Goal: Information Seeking & Learning: Learn about a topic

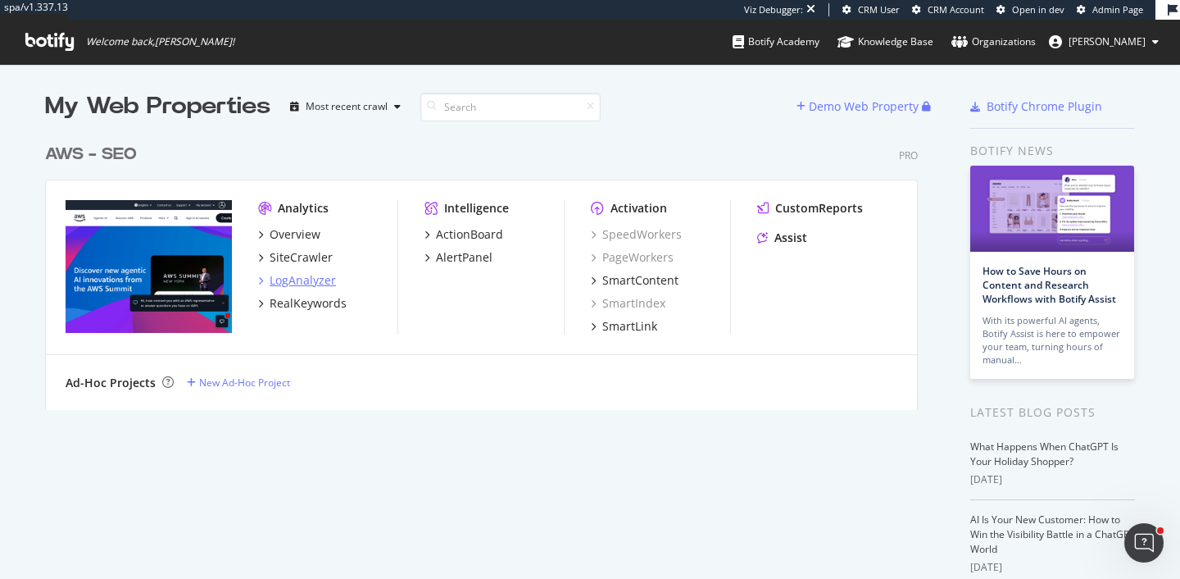
click at [311, 283] on div "LogAnalyzer" at bounding box center [303, 280] width 66 height 16
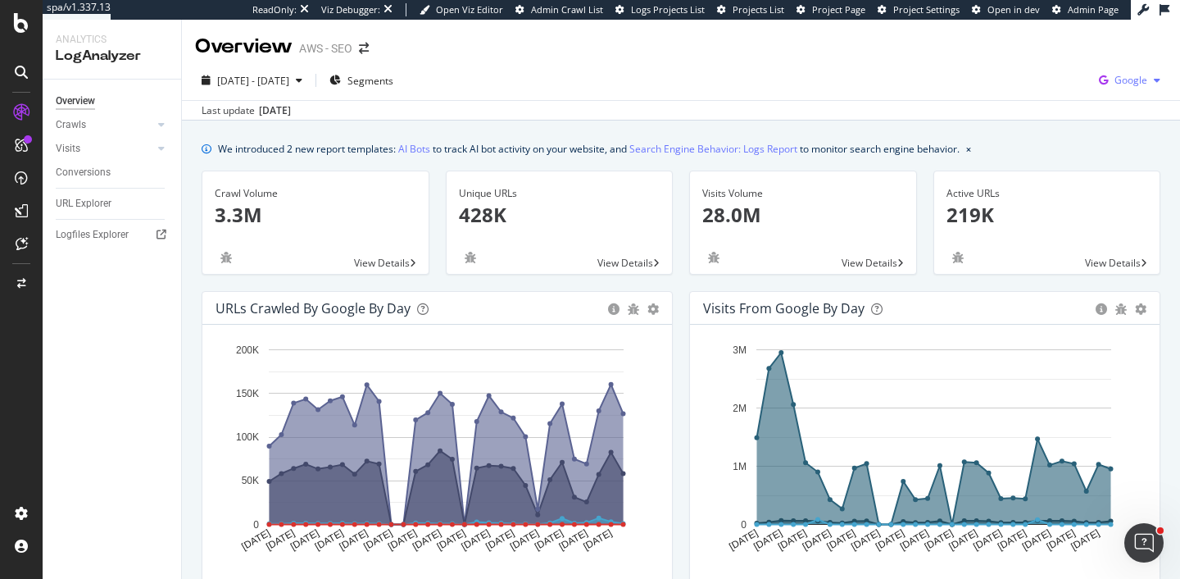
click at [1126, 80] on span "Google" at bounding box center [1130, 80] width 33 height 14
click at [1036, 100] on span "OpenAI" at bounding box center [1049, 95] width 61 height 15
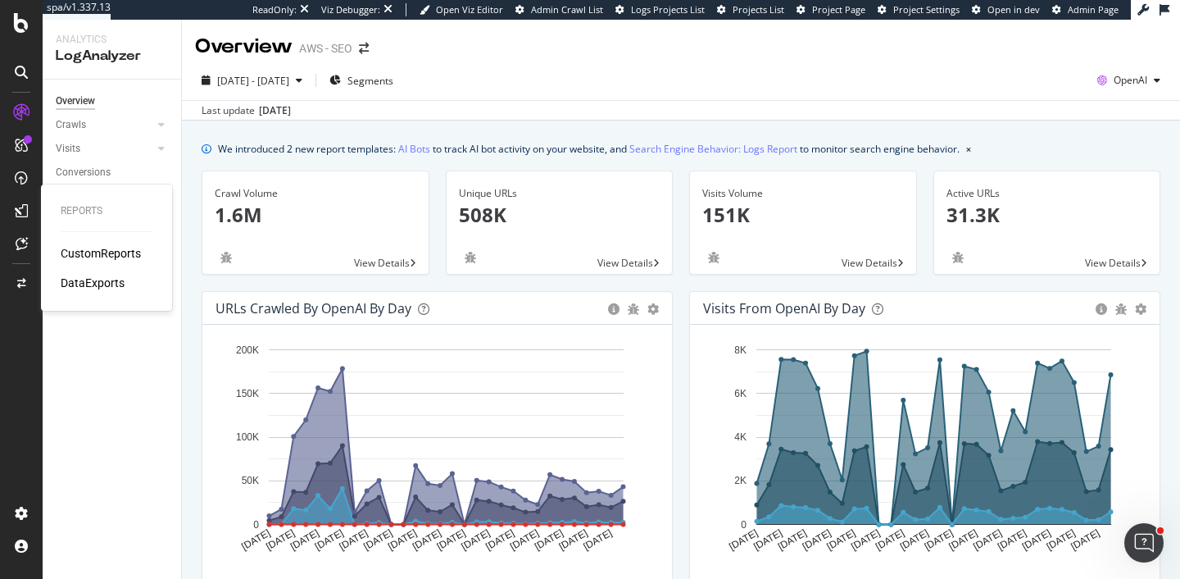
click at [93, 252] on div "CustomReports" at bounding box center [101, 253] width 80 height 16
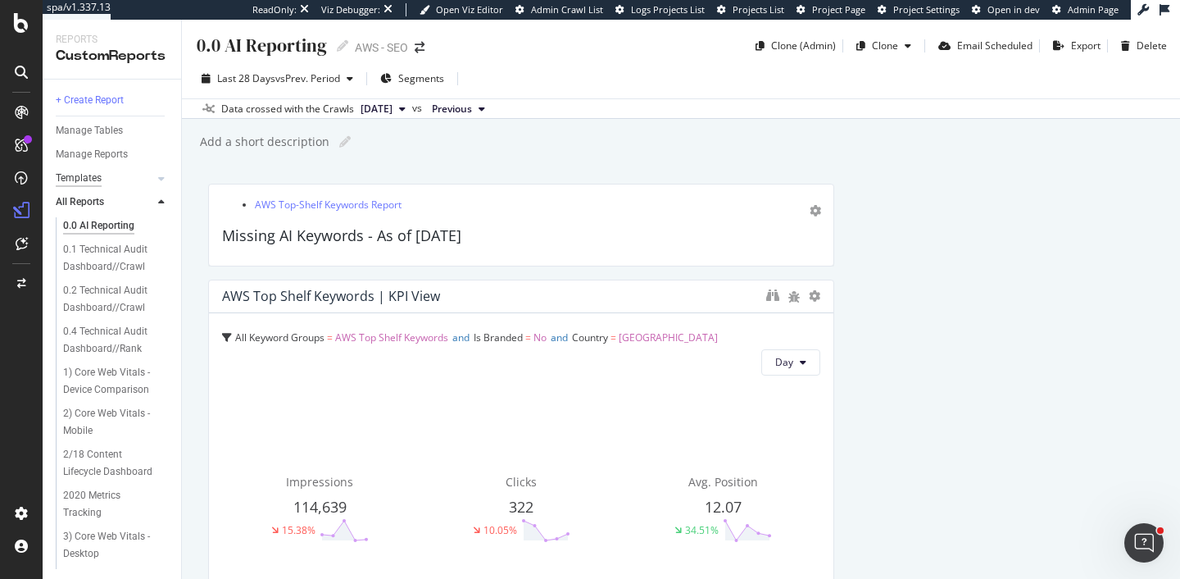
click at [86, 181] on div "Templates" at bounding box center [79, 178] width 46 height 17
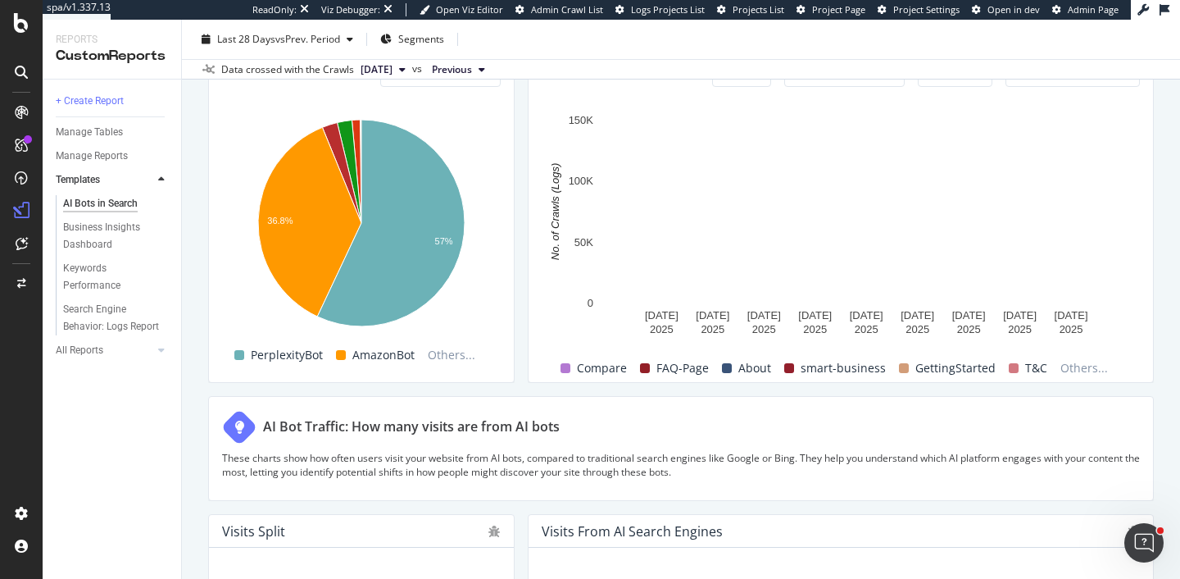
scroll to position [2314, 0]
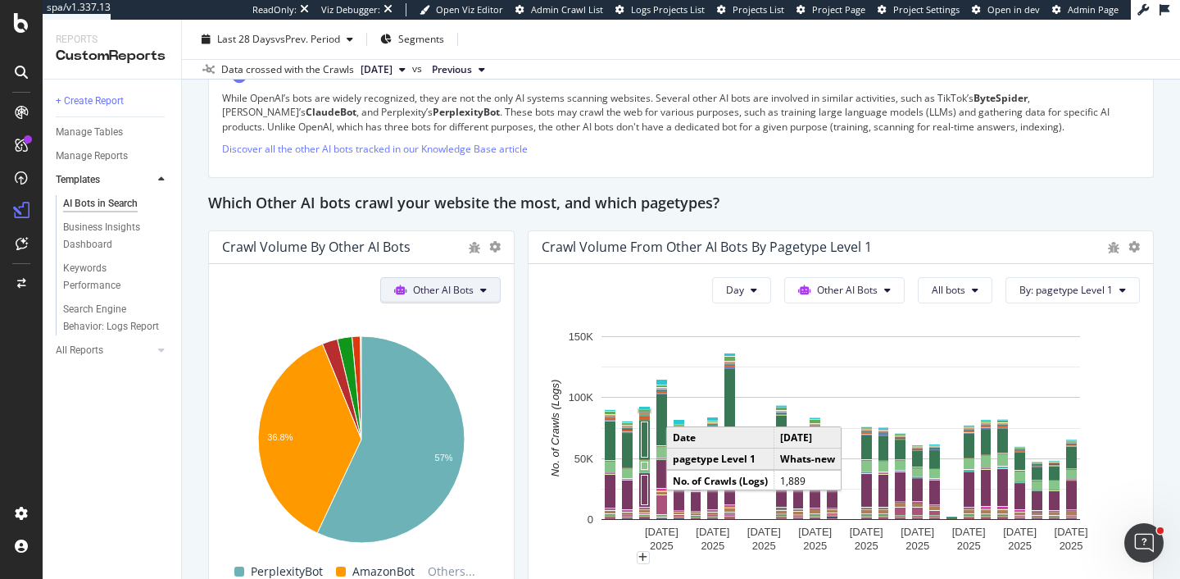
click at [418, 288] on span "Other AI Bots" at bounding box center [443, 290] width 61 height 14
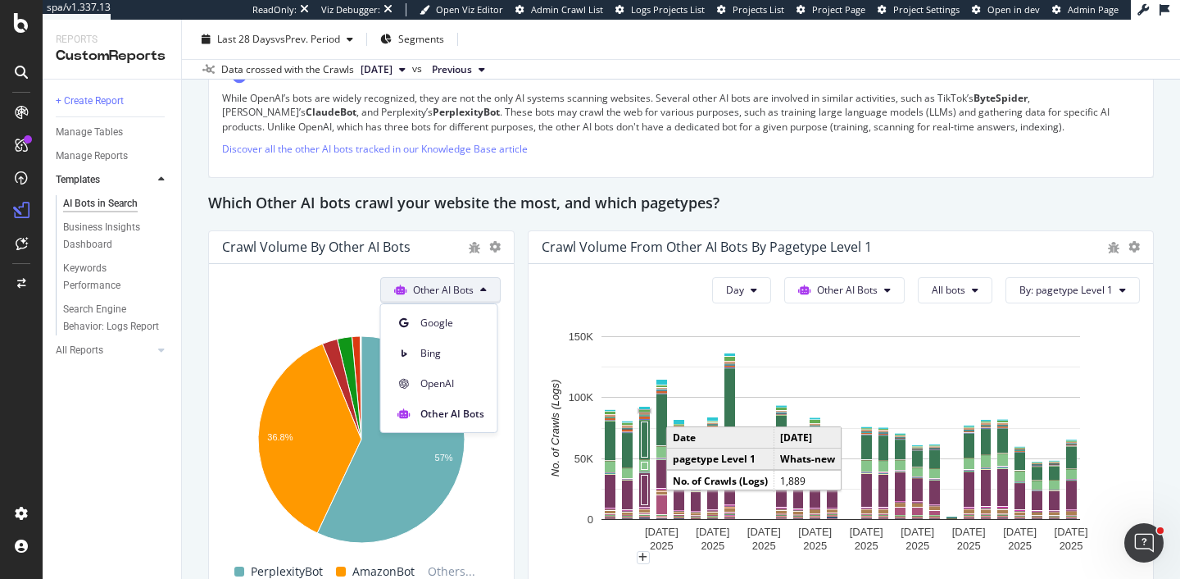
click at [418, 288] on span "Other AI Bots" at bounding box center [443, 290] width 61 height 14
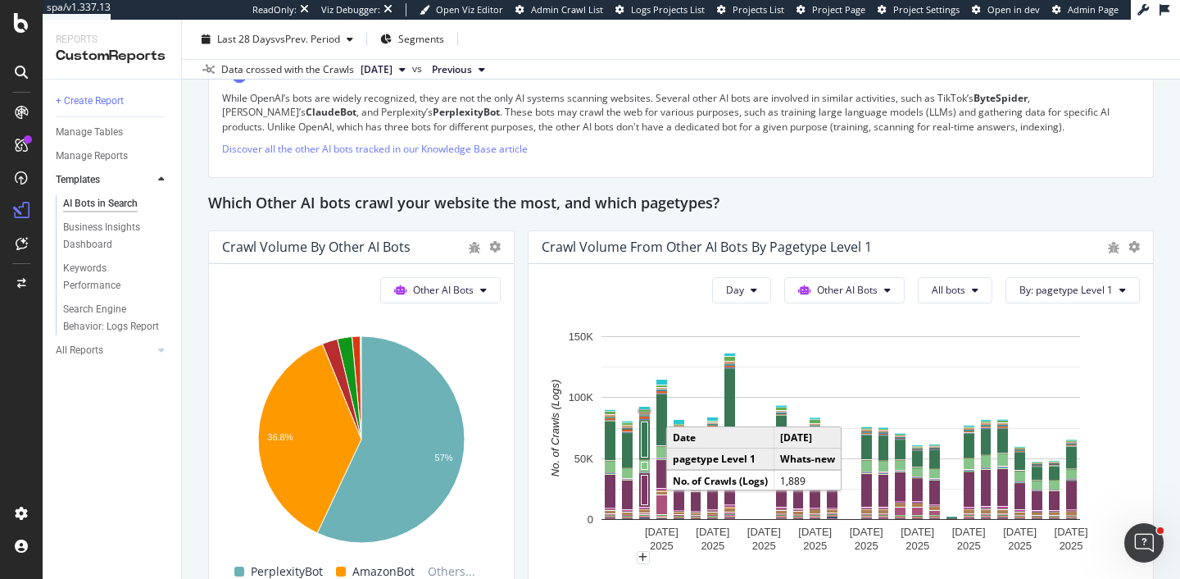
click at [955, 305] on div "Day Other AI Bots All bots By: pagetype Level 1 Hold CMD (⌘) while clicking to …" at bounding box center [841, 431] width 624 height 334
click at [855, 291] on span "Other AI Bots" at bounding box center [847, 290] width 61 height 14
click at [954, 284] on span "All bots" at bounding box center [949, 290] width 34 height 14
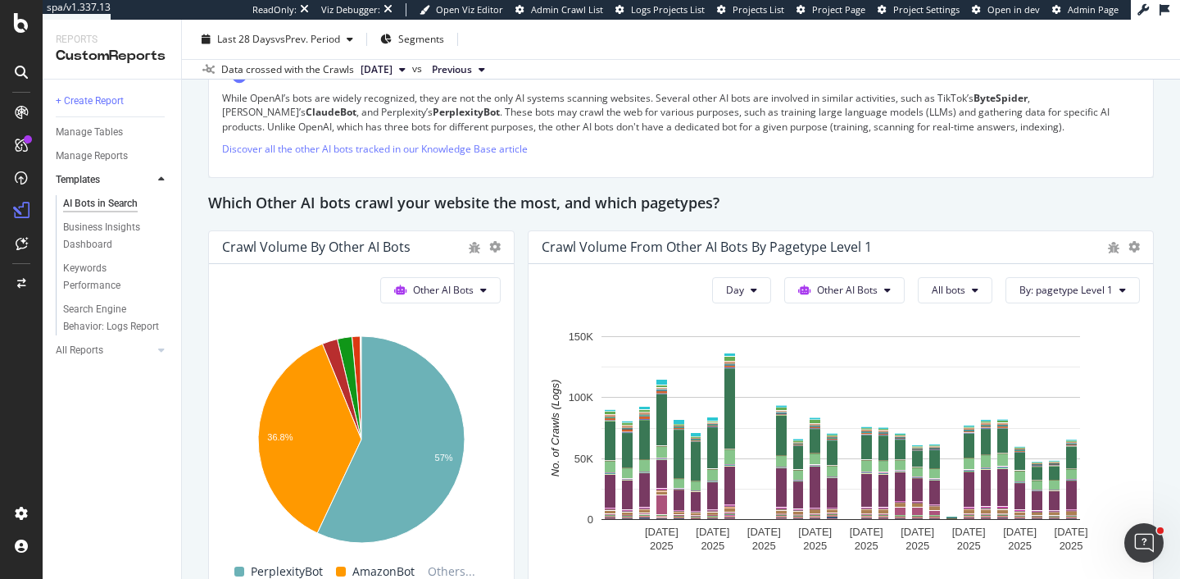
click at [1151, 396] on div "Day Other AI Bots All bots By: pagetype Level 1 Hold CMD (⌘) while clicking to …" at bounding box center [841, 431] width 624 height 334
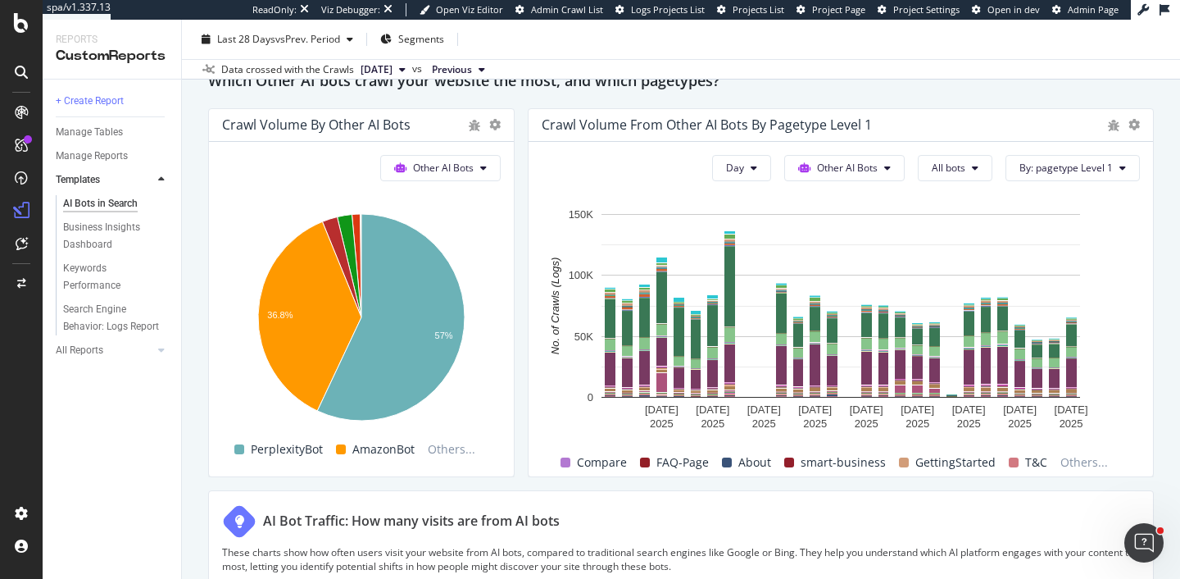
scroll to position [2468, 0]
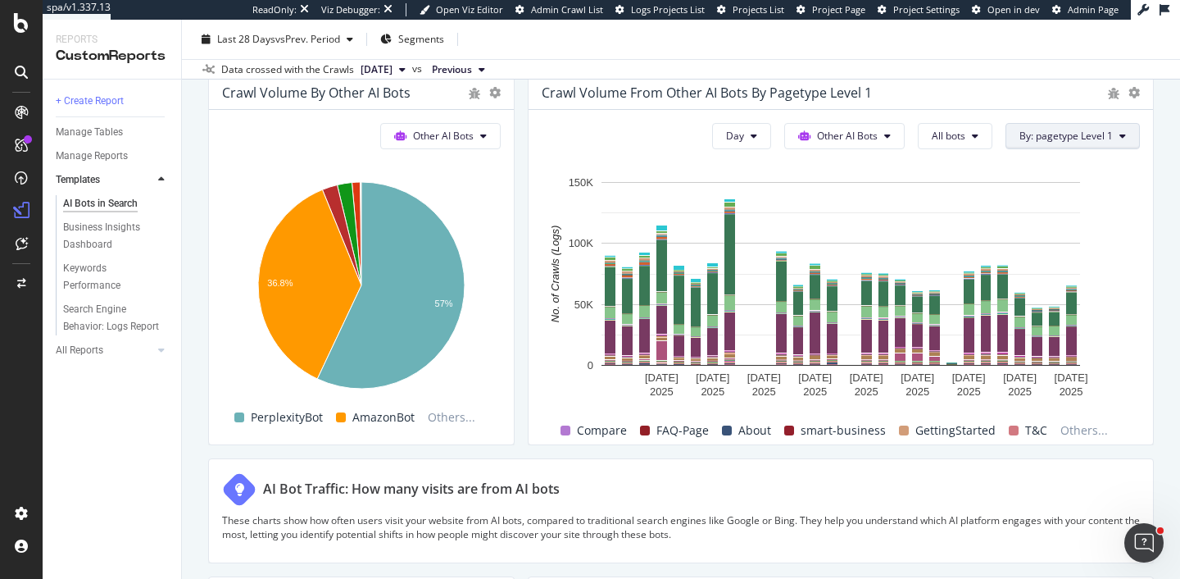
click at [1064, 134] on span "By: pagetype Level 1" at bounding box center [1065, 136] width 93 height 14
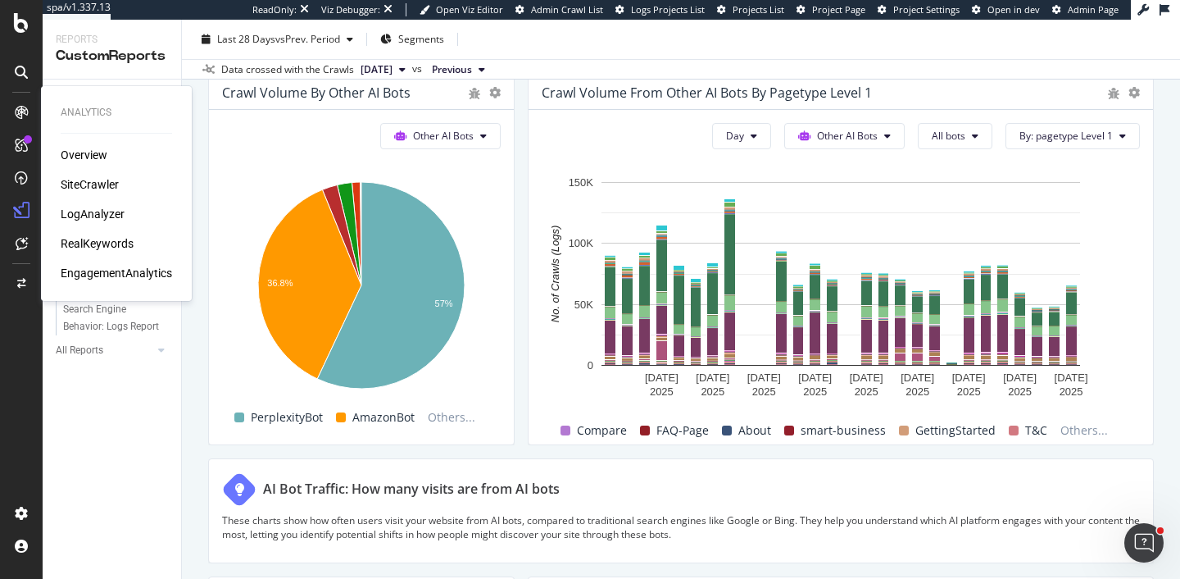
click at [93, 208] on div "LogAnalyzer" at bounding box center [93, 214] width 64 height 16
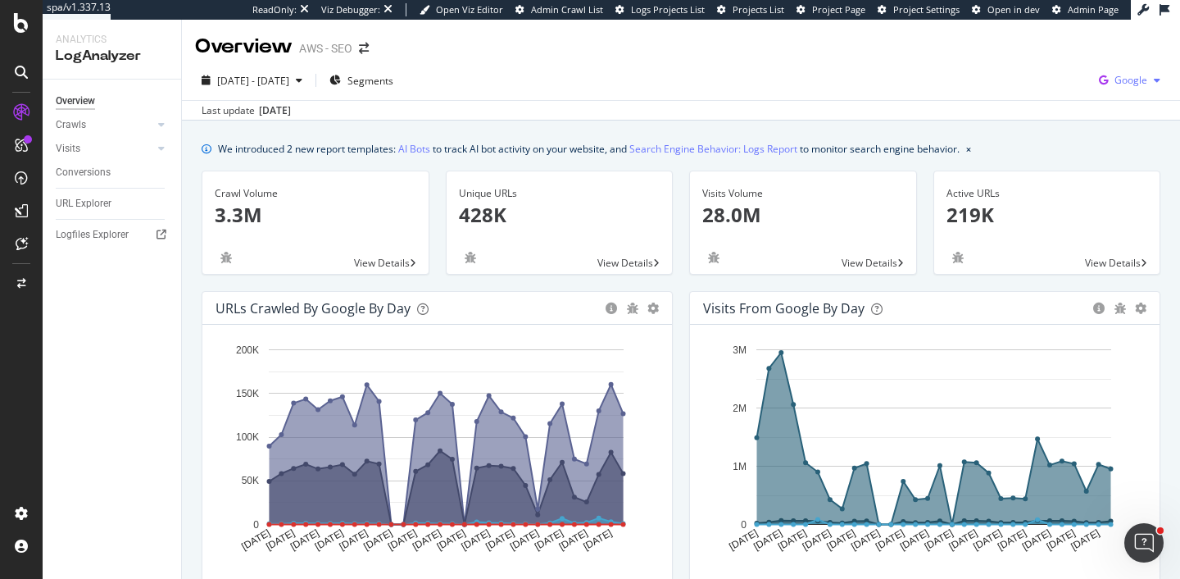
click at [1127, 71] on div "Google" at bounding box center [1129, 80] width 75 height 25
click at [1044, 120] on span "Other AI Bots" at bounding box center [1049, 126] width 61 height 15
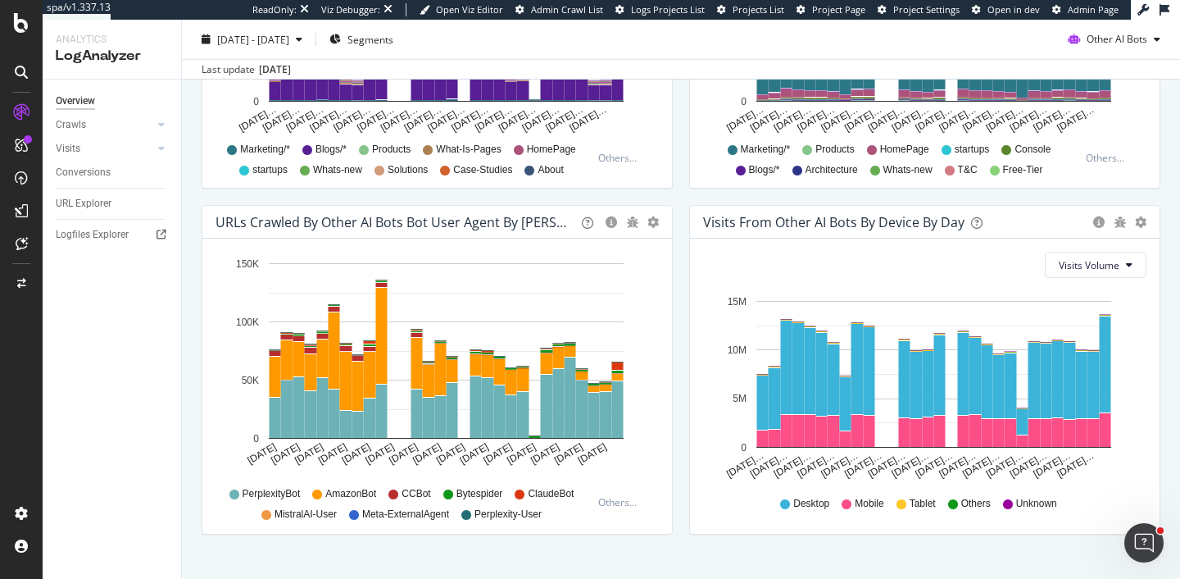
scroll to position [807, 0]
